Goal: Task Accomplishment & Management: Use online tool/utility

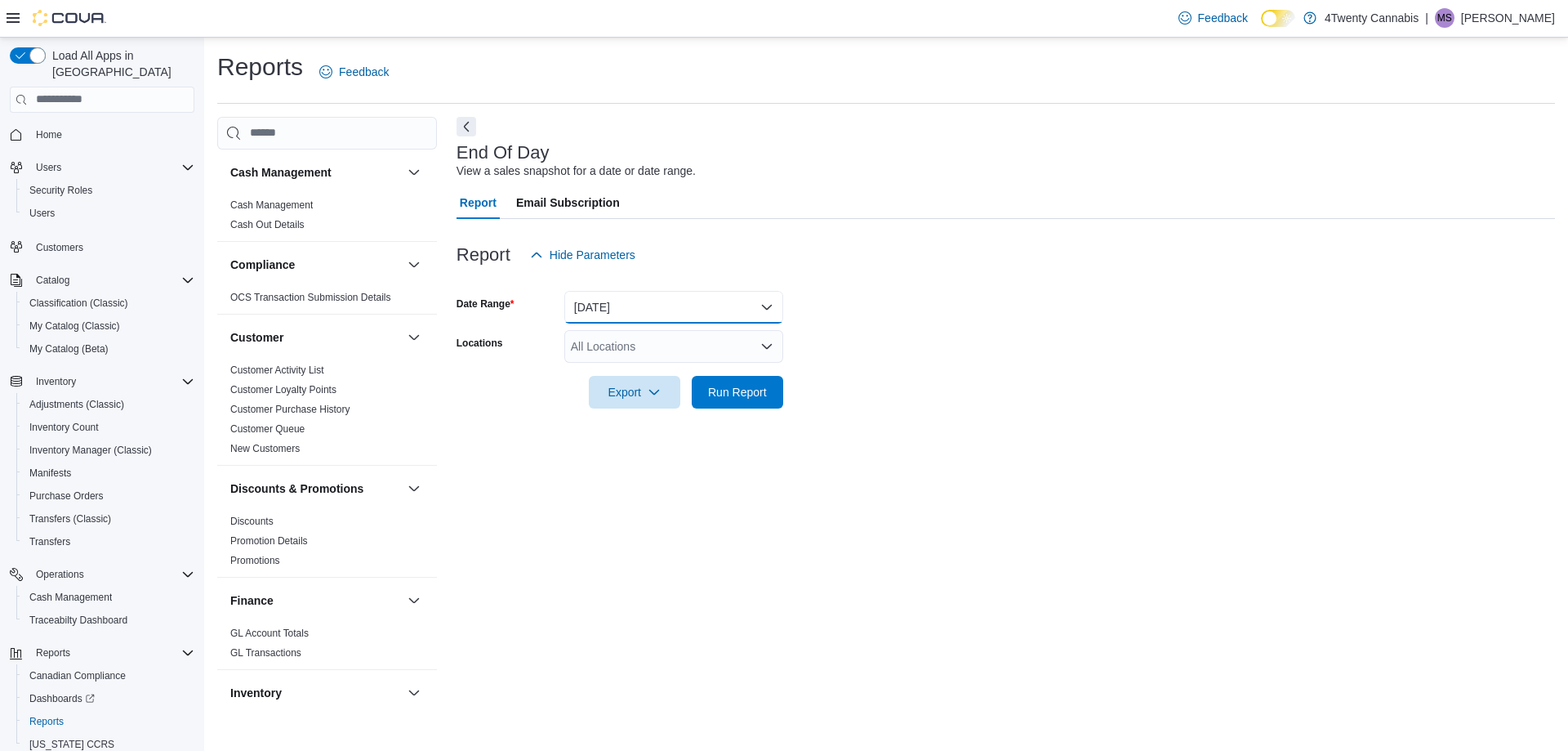
click at [688, 307] on button "Today" at bounding box center [673, 307] width 219 height 33
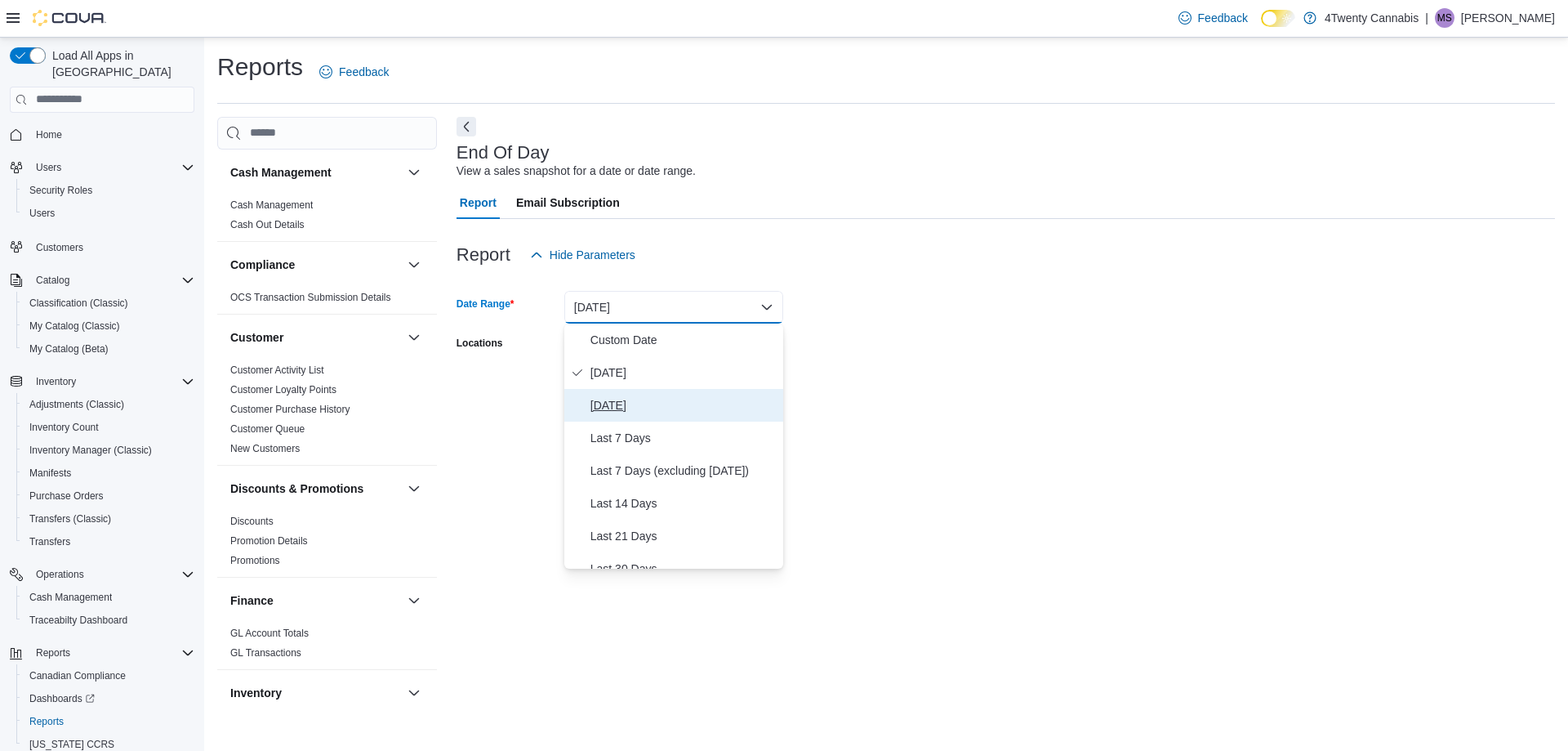
click at [705, 397] on span "Yesterday" at bounding box center [684, 405] width 187 height 20
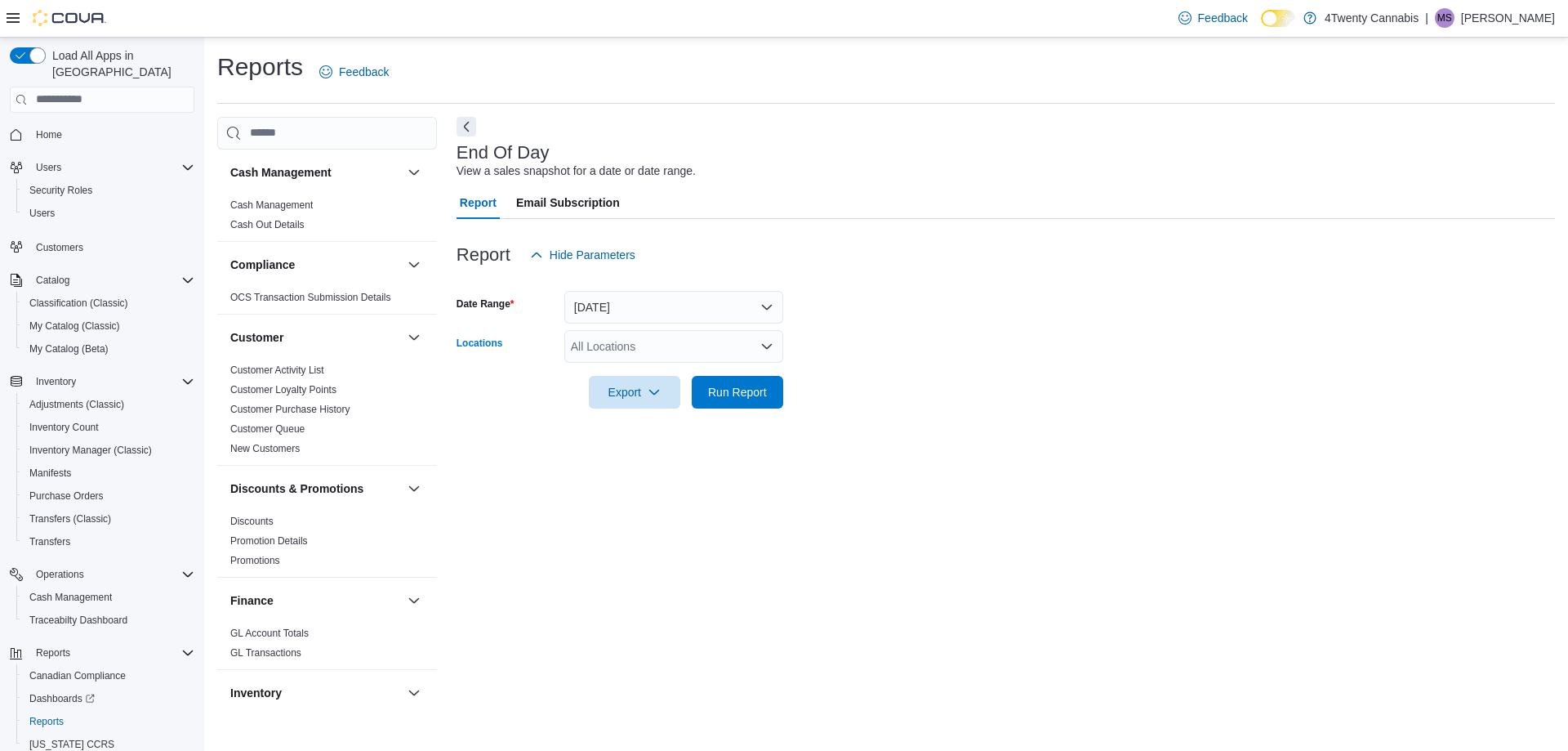
click at [697, 349] on div "All Locations" at bounding box center [673, 347] width 219 height 33
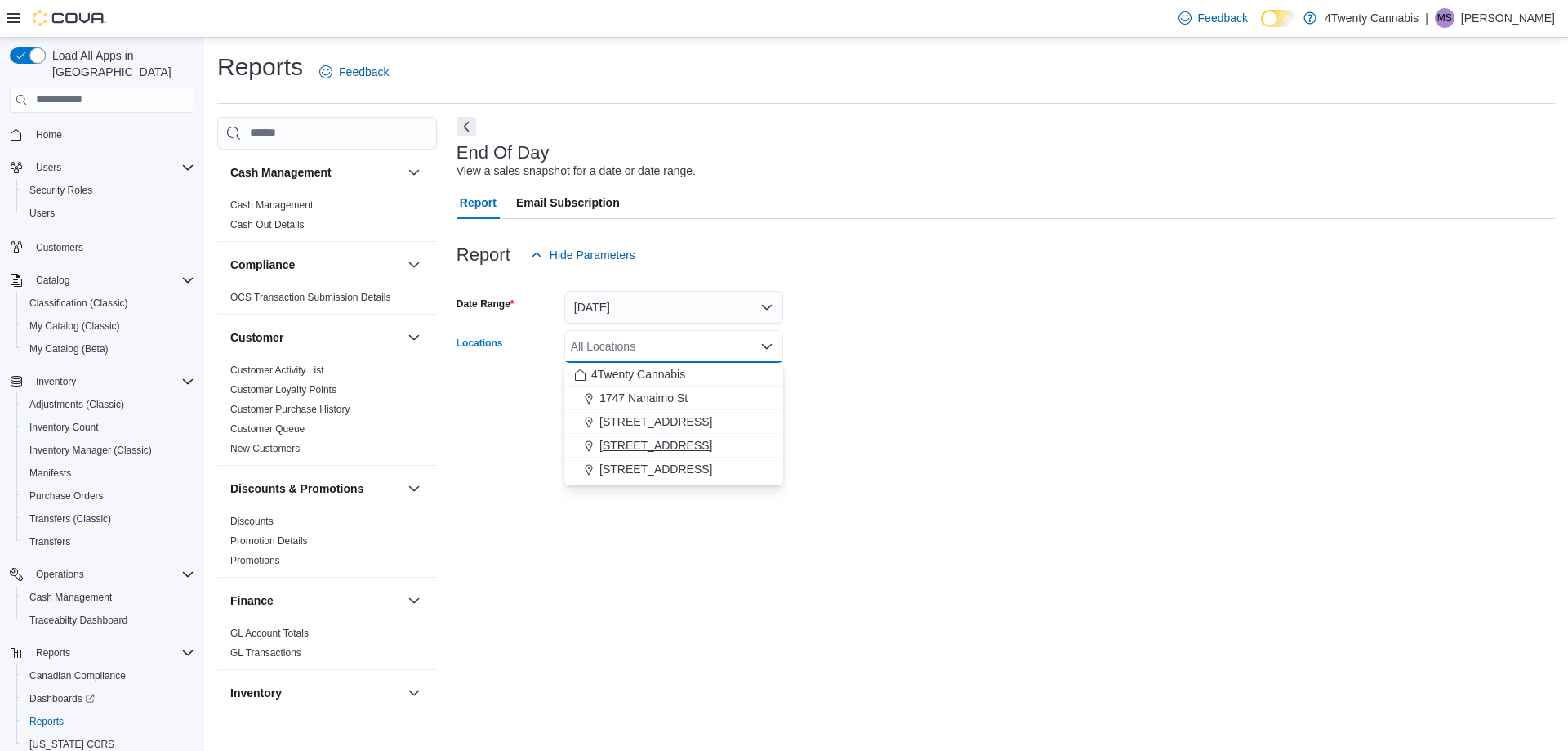
click at [743, 437] on div "3441 Kingsway Ave" at bounding box center [674, 445] width 200 height 16
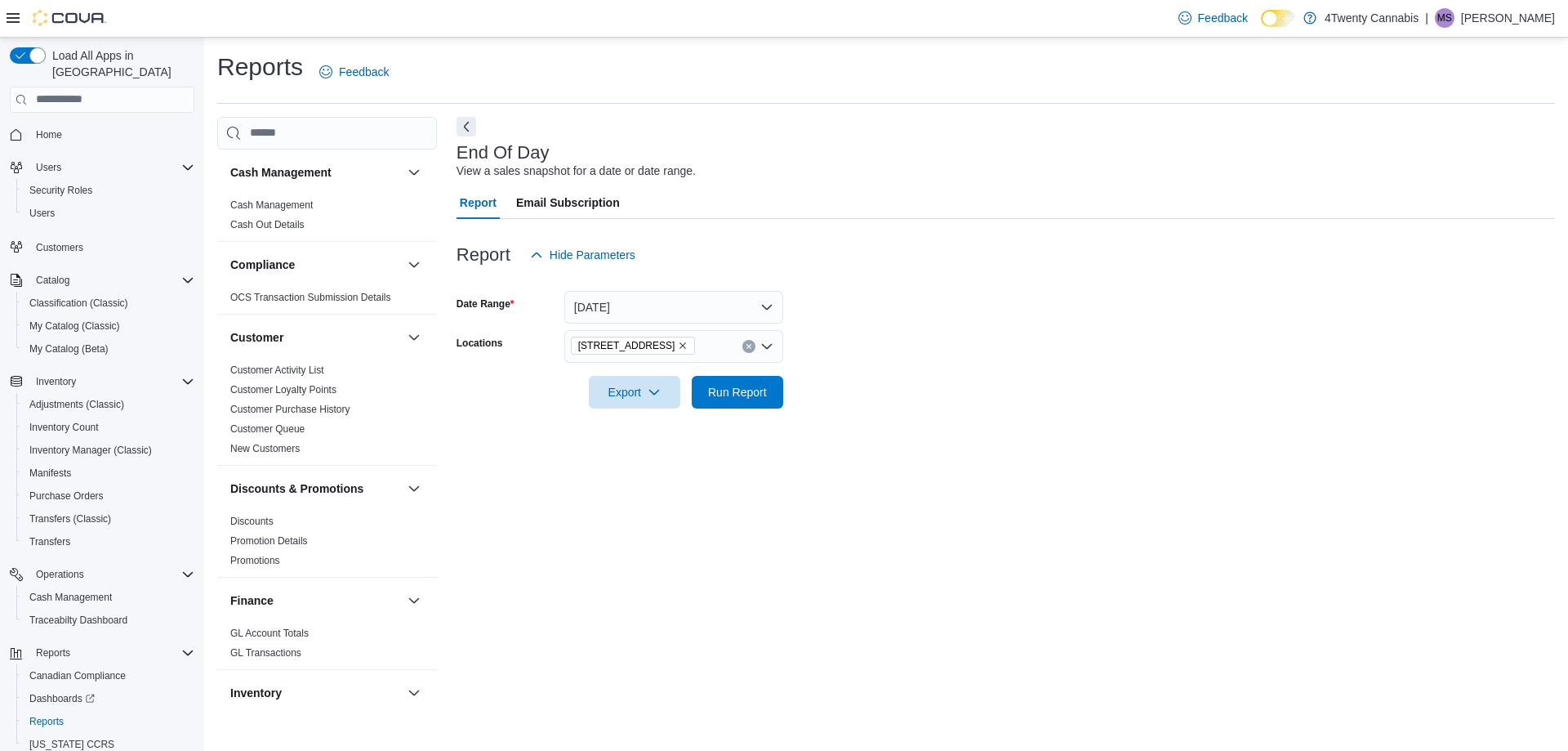
click at [991, 537] on div "End Of Day View a sales snapshot for a date or date range. Report Email Subscri…" at bounding box center [1005, 414] width 1098 height 595
click at [741, 398] on span "Run Report" at bounding box center [737, 391] width 59 height 16
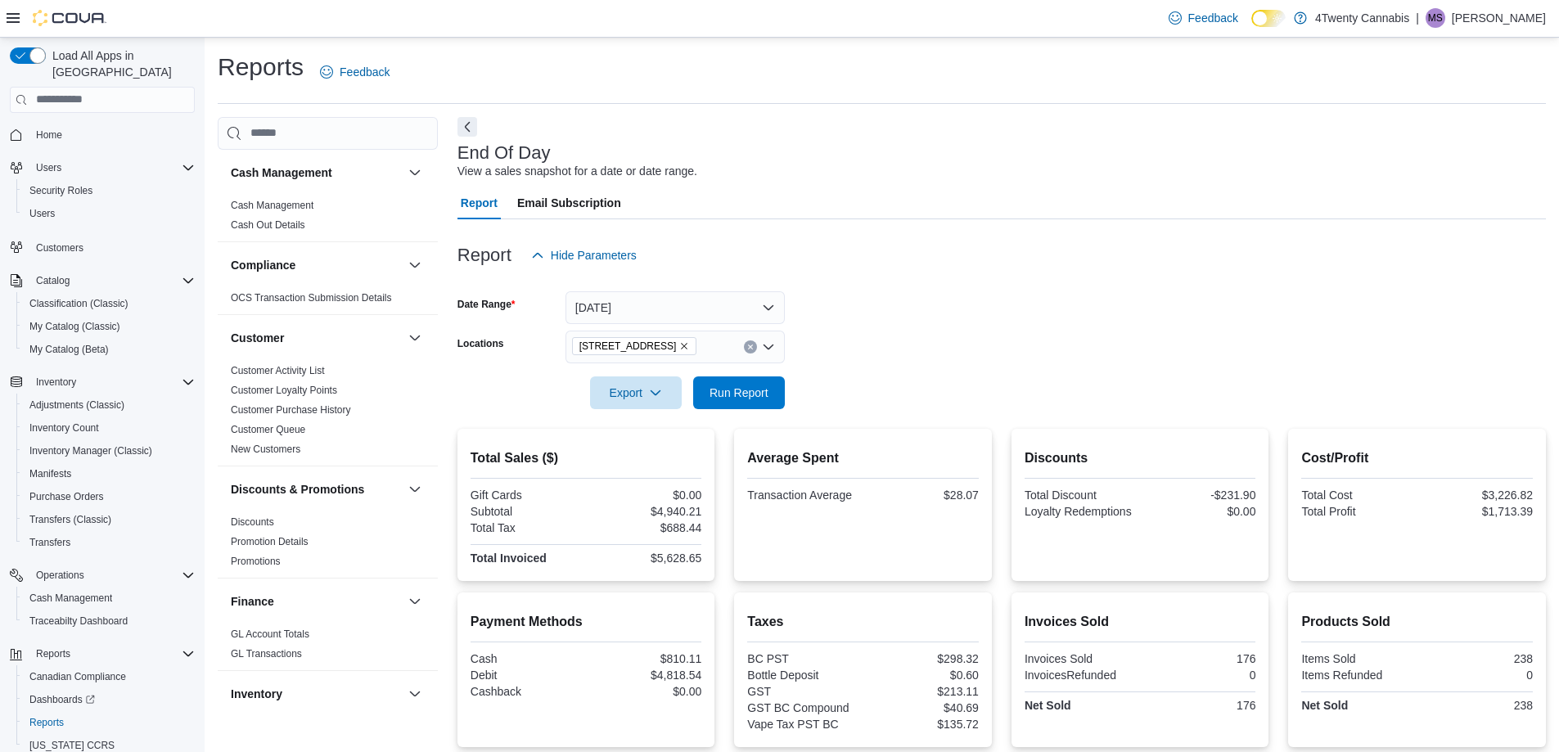
click at [756, 346] on button "Clear input" at bounding box center [750, 346] width 13 height 13
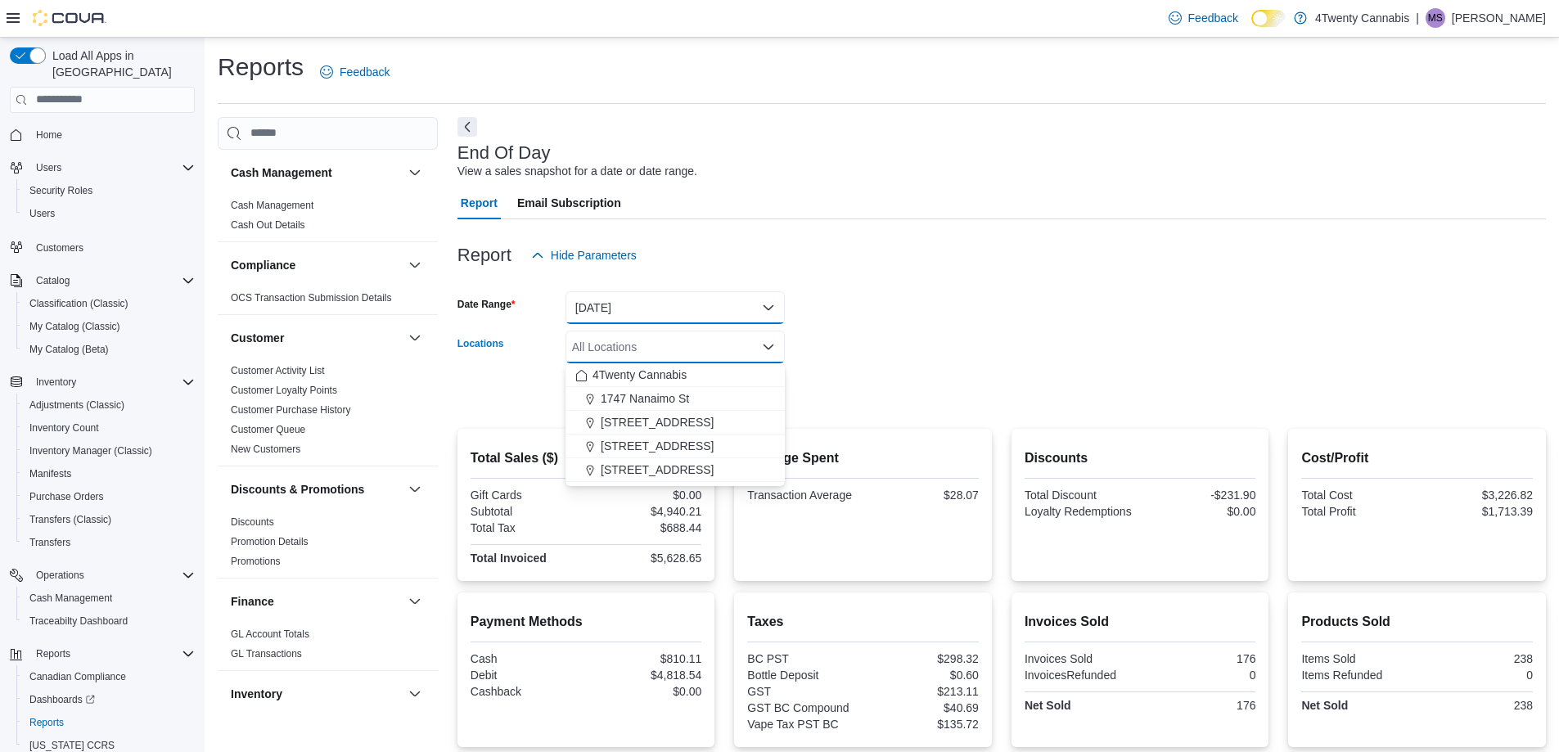
click at [734, 301] on button "Yesterday" at bounding box center [674, 307] width 219 height 33
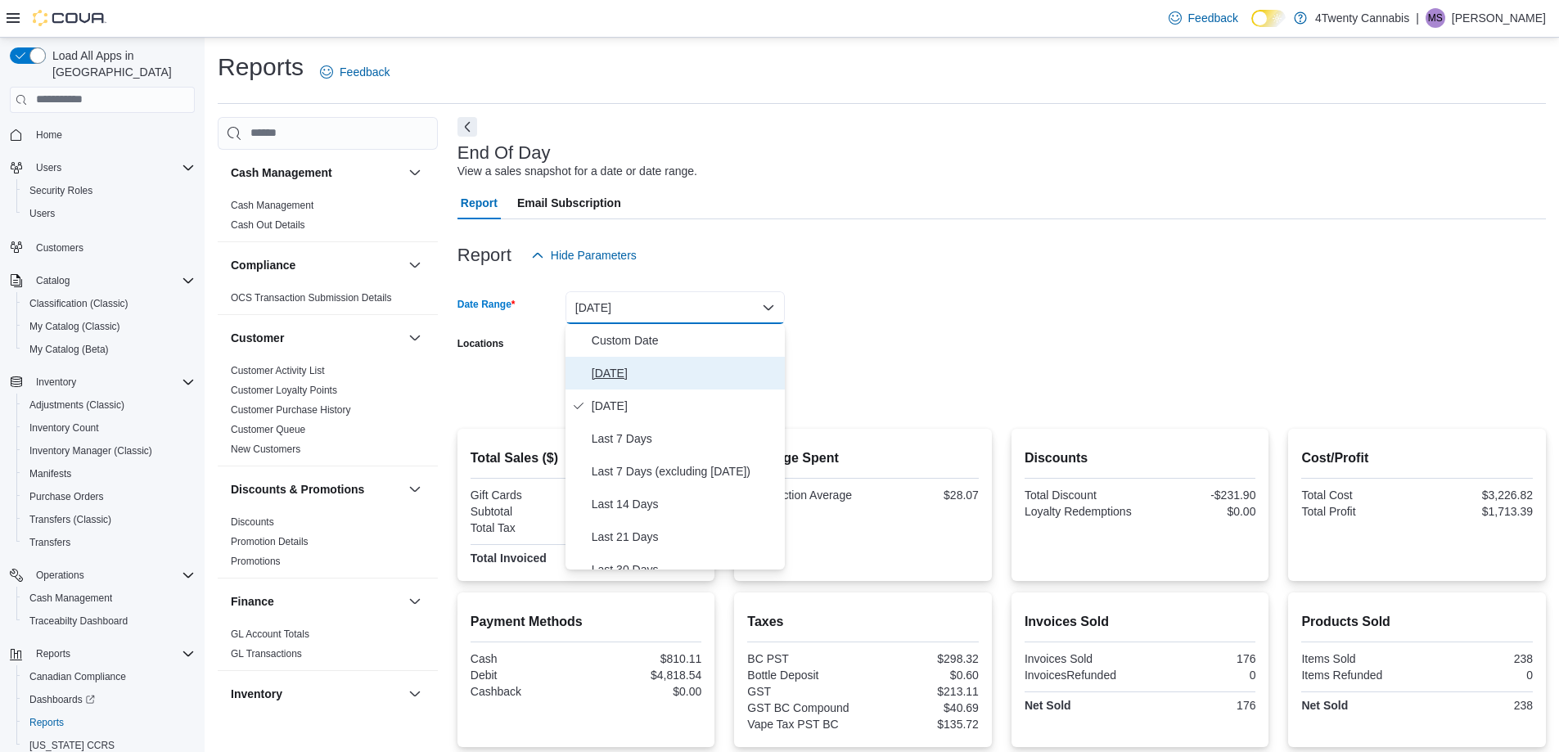
click at [728, 371] on span "Today" at bounding box center [685, 373] width 187 height 20
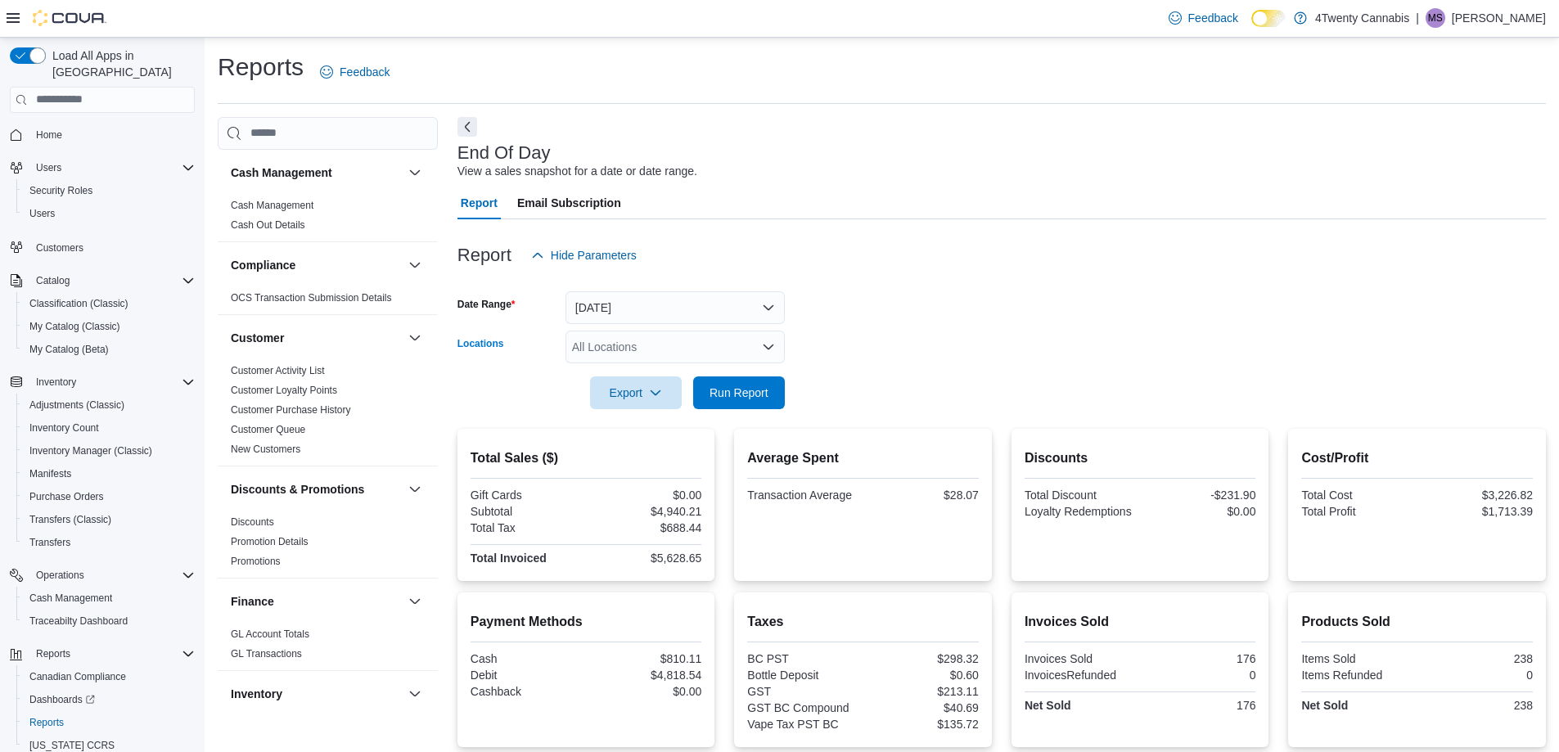
click at [715, 359] on div "All Locations" at bounding box center [674, 347] width 219 height 33
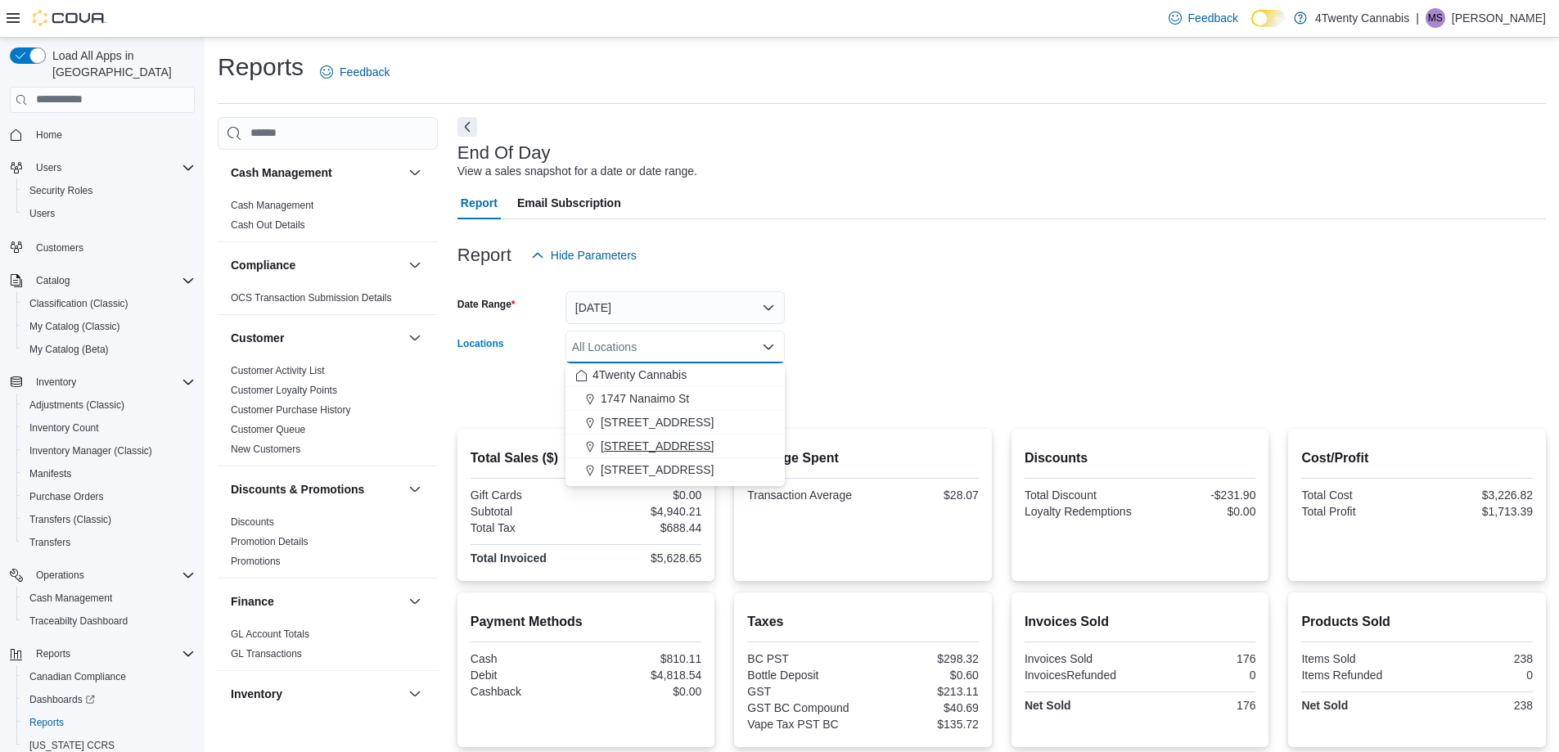
click at [724, 446] on div "3441 Kingsway Ave" at bounding box center [675, 446] width 200 height 16
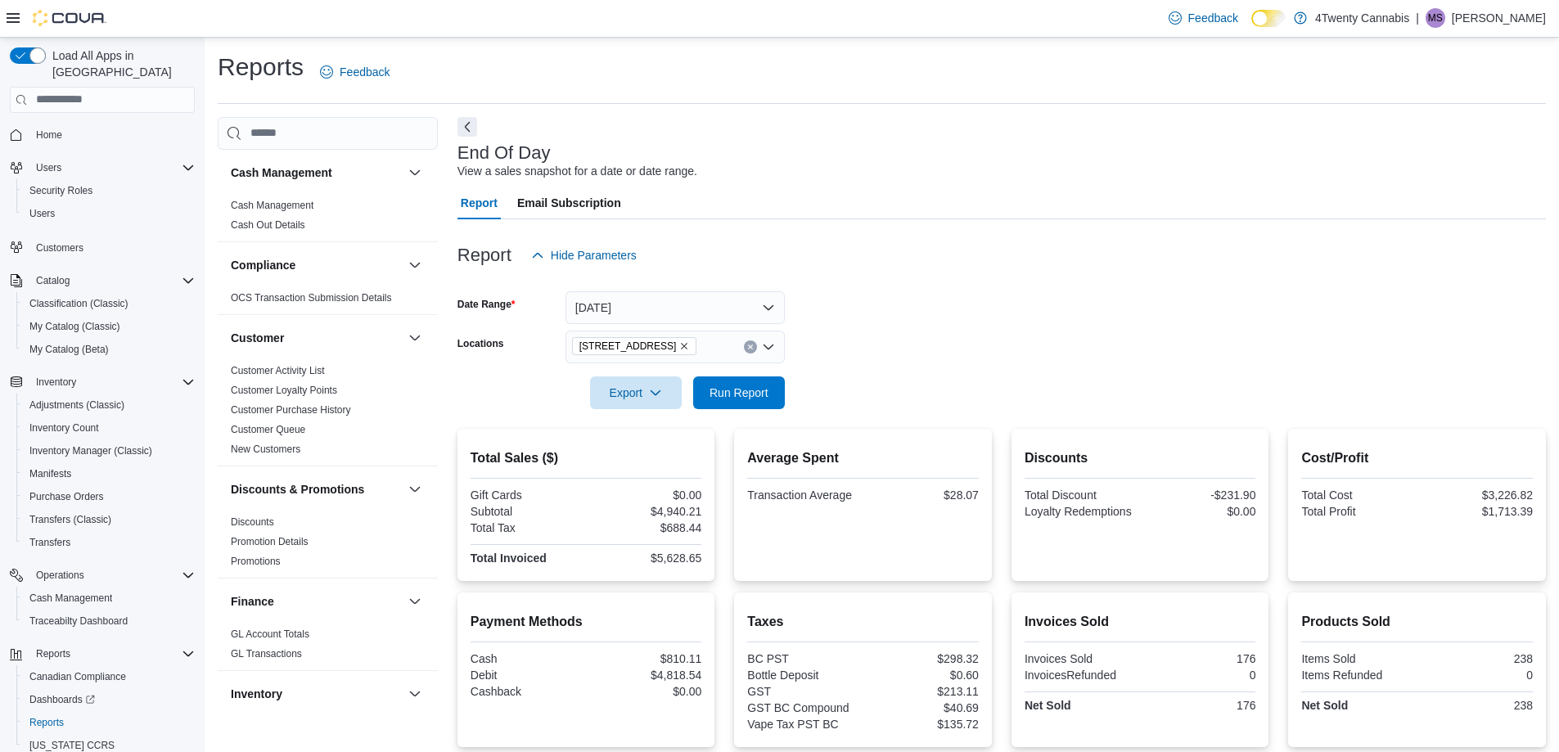
click at [845, 390] on form "Date Range Today Locations 3441 Kingsway Ave Export Run Report" at bounding box center [1001, 340] width 1088 height 137
click at [763, 389] on span "Run Report" at bounding box center [738, 392] width 59 height 16
